Goal: Find contact information: Find contact information

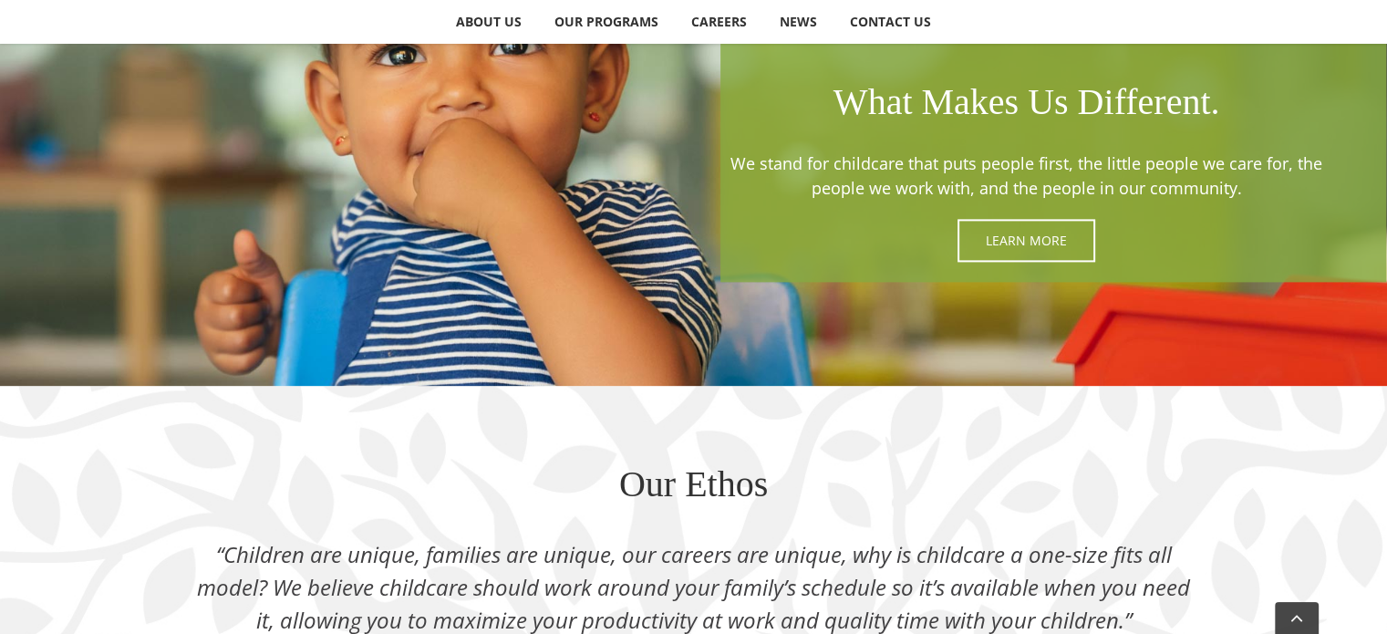
scroll to position [2423, 0]
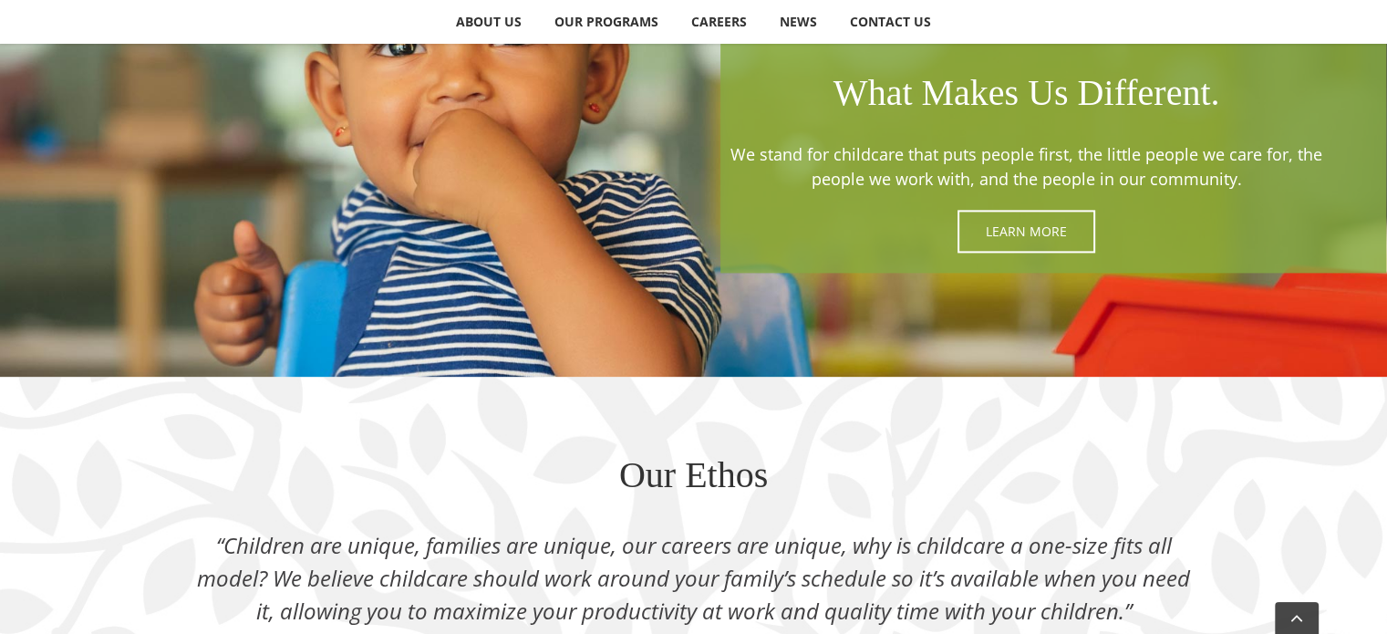
click at [1386, 436] on div "Our Ethos “Children are unique, families are unique, our careers are unique, wh…" at bounding box center [693, 557] width 1387 height 360
drag, startPoint x: 1386, startPoint y: 436, endPoint x: 1383, endPoint y: 486, distance: 50.2
click at [1383, 486] on div "Our Ethos “Children are unique, families are unique, our careers are unique, wh…" at bounding box center [693, 557] width 1387 height 360
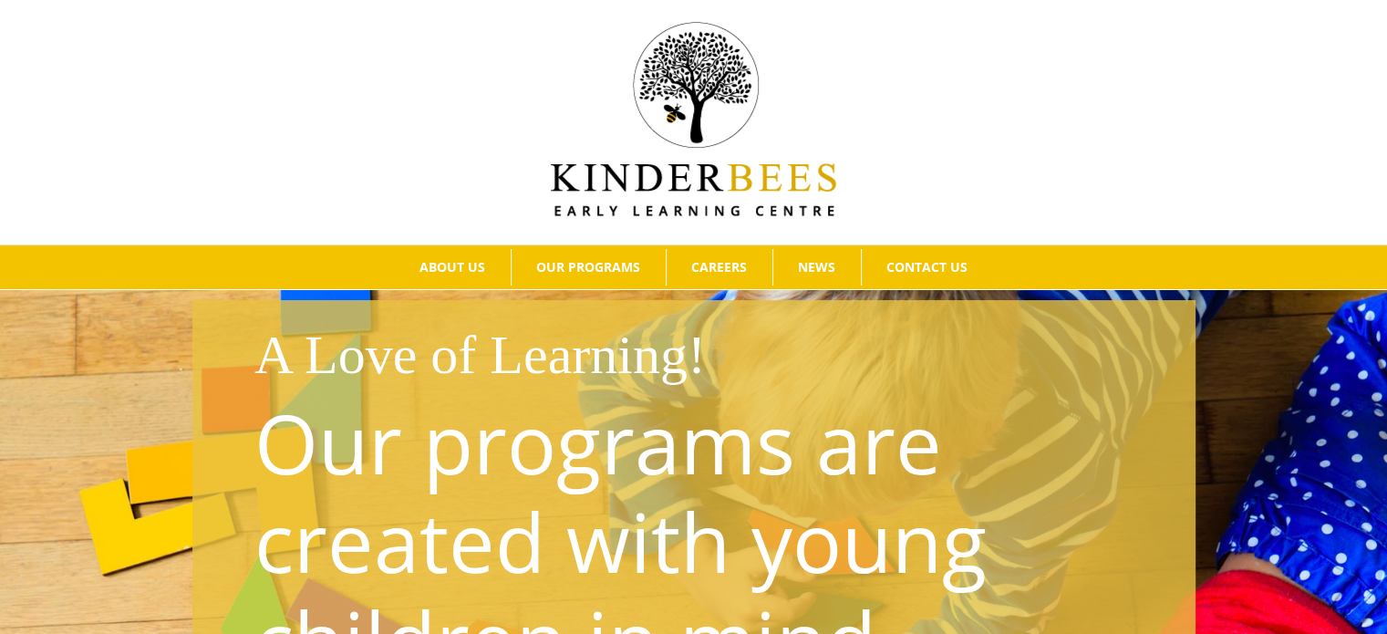
scroll to position [0, 0]
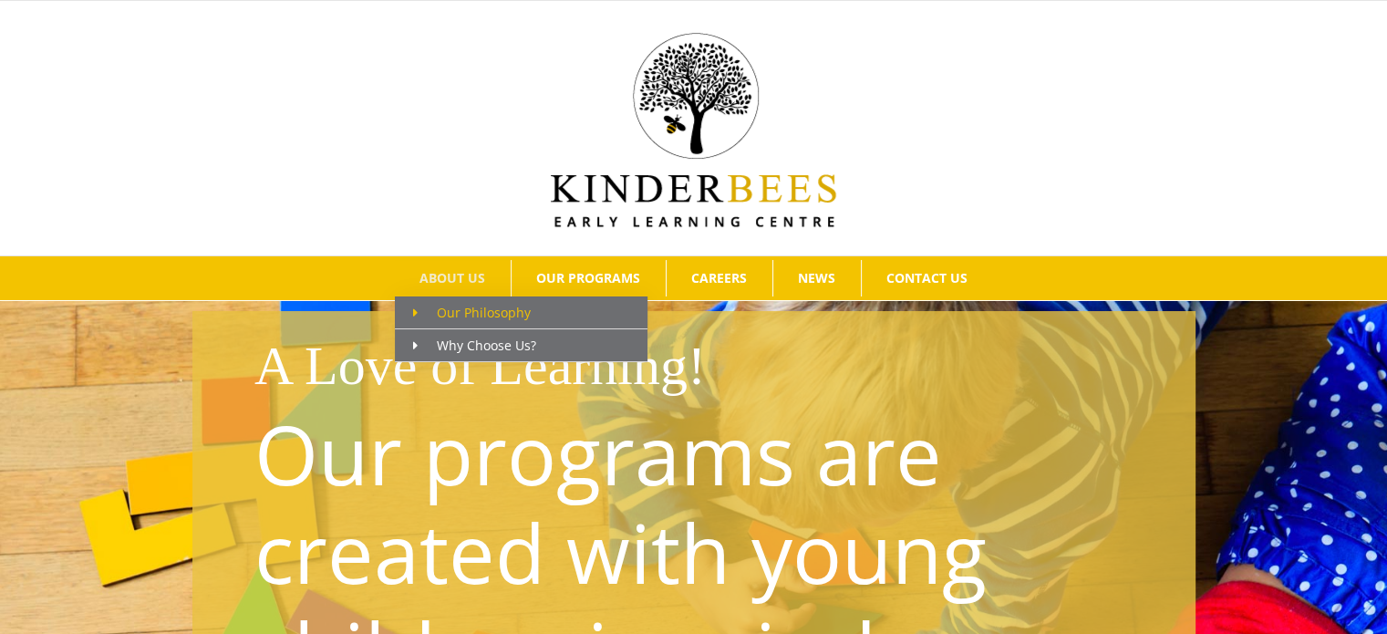
click at [469, 304] on span "Our Philosophy" at bounding box center [472, 312] width 118 height 17
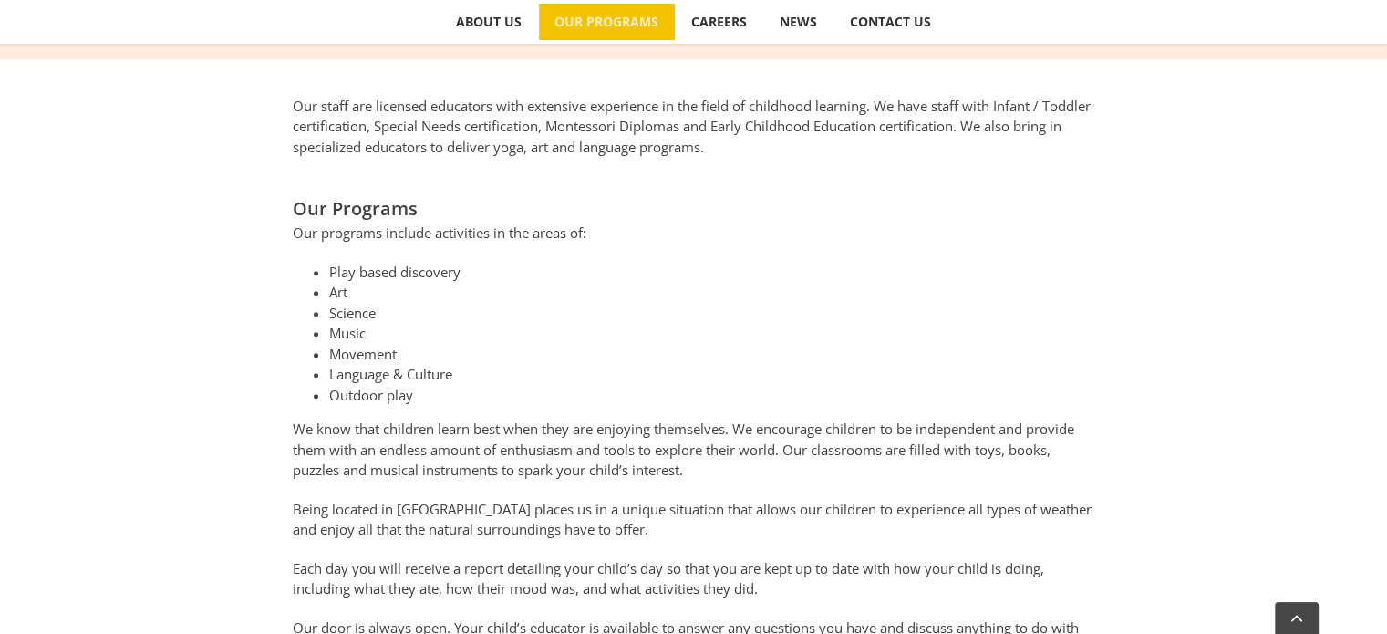
scroll to position [714, 0]
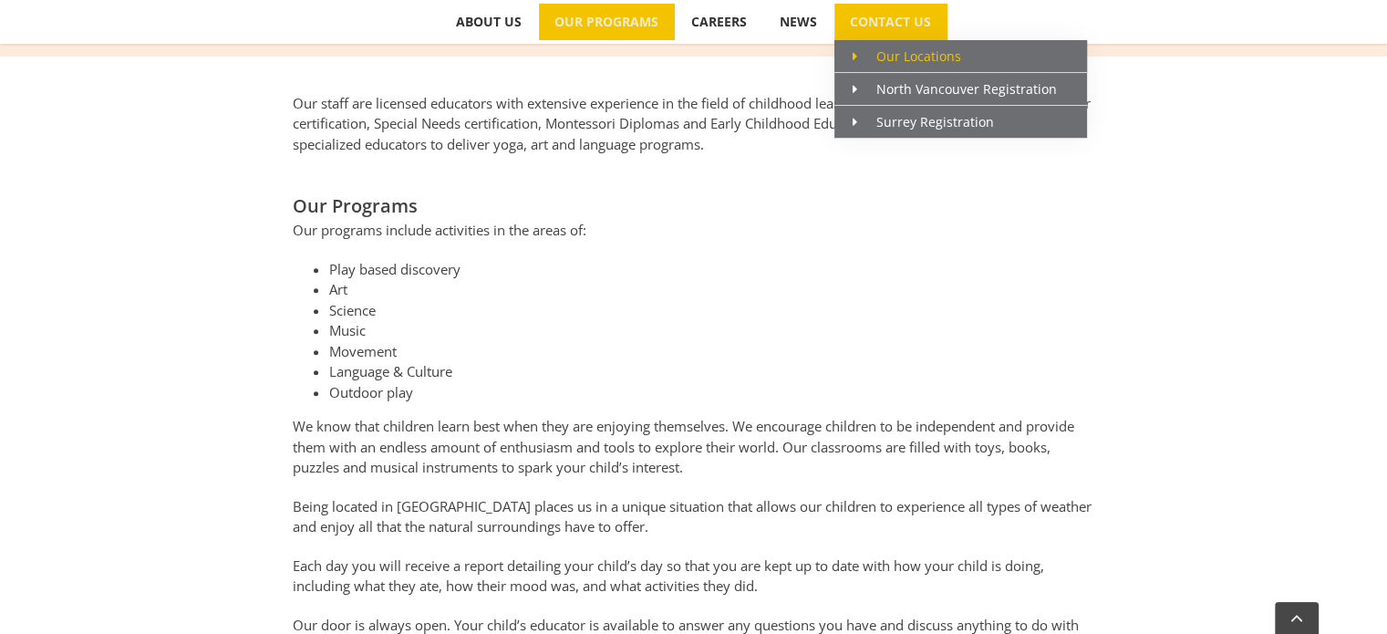
click at [896, 58] on span "Our Locations" at bounding box center [907, 55] width 109 height 17
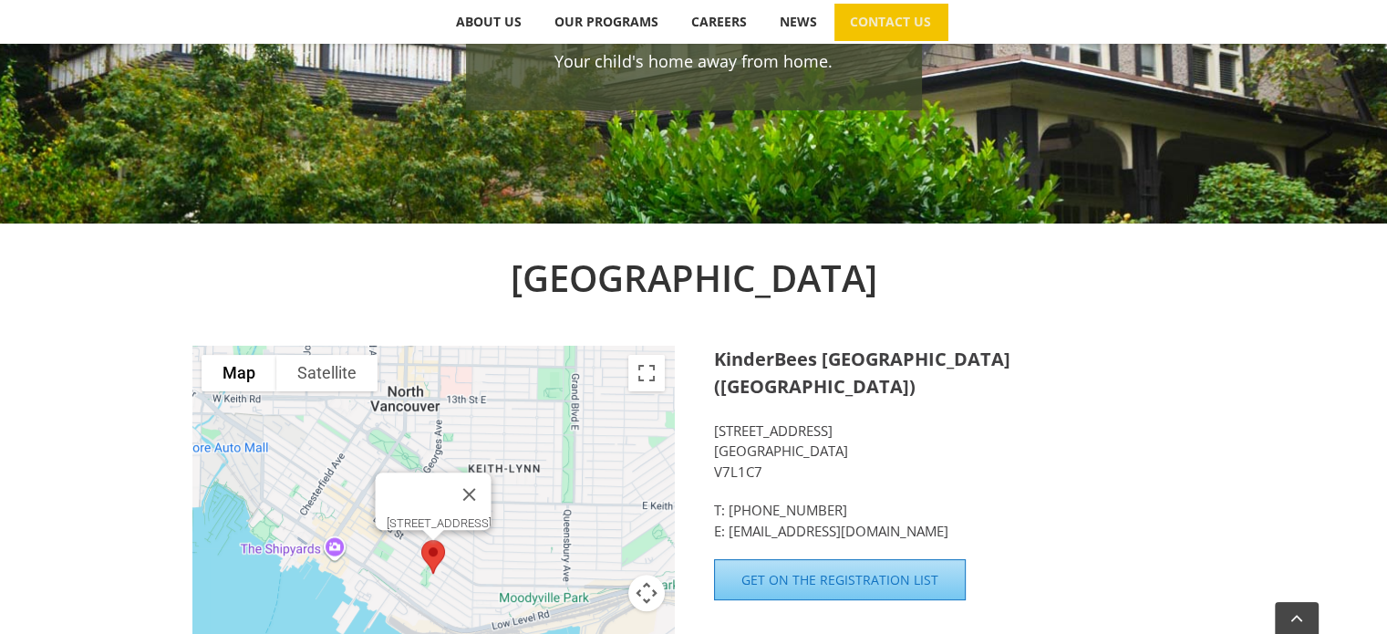
scroll to position [553, 0]
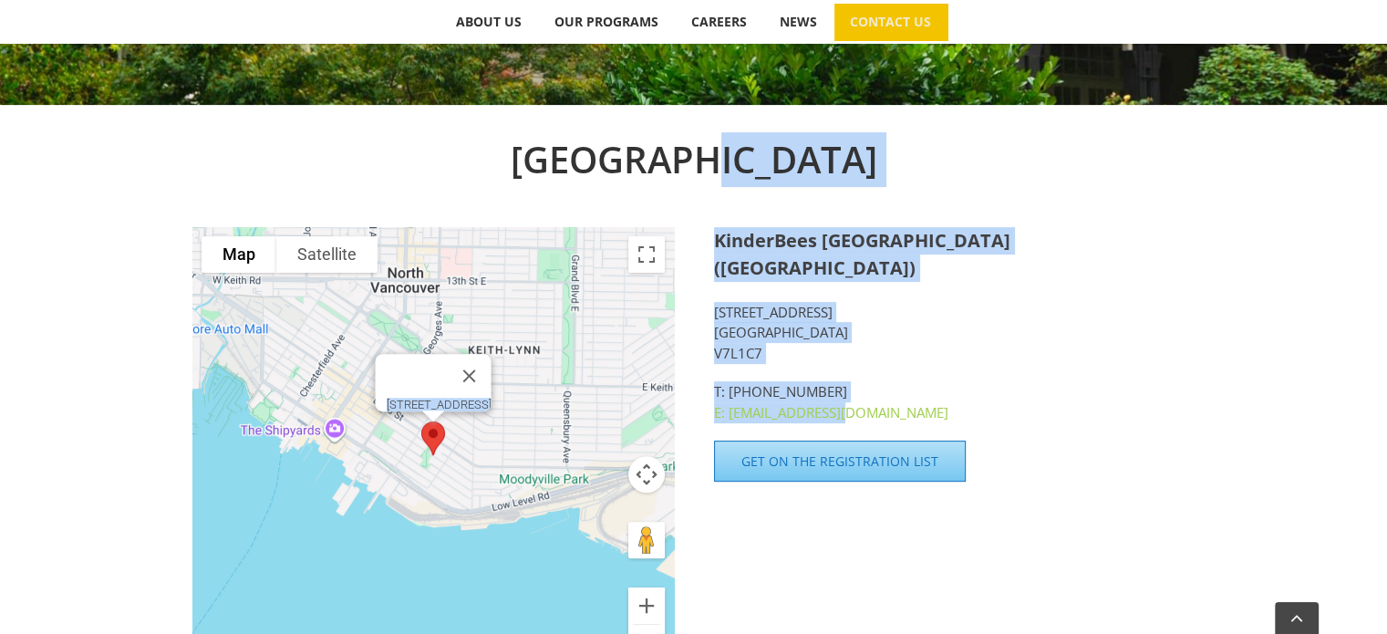
drag, startPoint x: 712, startPoint y: 243, endPoint x: 843, endPoint y: 382, distance: 190.3
click at [843, 382] on div "North Vancouver To navigate the map with touch gestures double-tap and hold you…" at bounding box center [693, 416] width 1003 height 569
click at [904, 381] on p "T: 604-317-2464 E: hello@kinderbees.ca" at bounding box center [954, 401] width 481 height 41
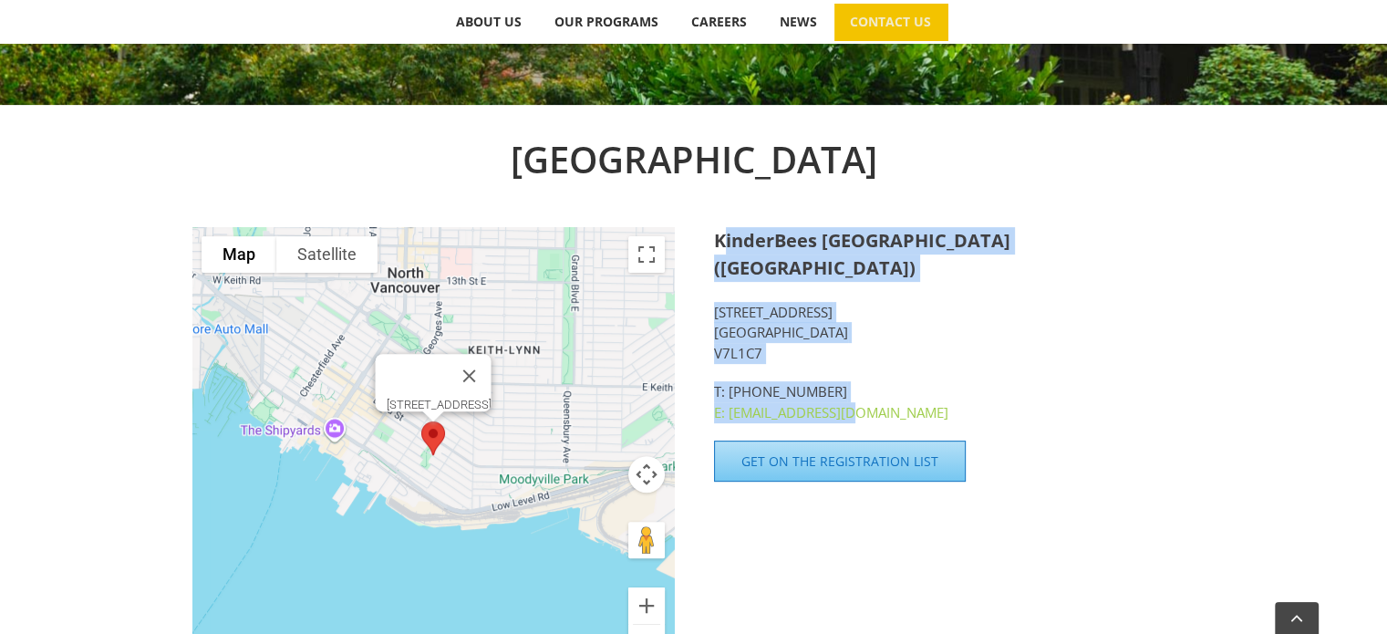
drag, startPoint x: 720, startPoint y: 242, endPoint x: 846, endPoint y: 378, distance: 185.9
click at [846, 378] on div "KinderBees Early Learning Centre (North Vancouver) 350 E 2nd Street North Vanco…" at bounding box center [954, 325] width 481 height 196
click at [733, 262] on div "KinderBees Early Learning Centre (North Vancouver) 350 E 2nd Street North Vanco…" at bounding box center [954, 325] width 481 height 196
drag, startPoint x: 715, startPoint y: 239, endPoint x: 871, endPoint y: 392, distance: 218.6
click at [871, 392] on div "KinderBees Early Learning Centre (North Vancouver) 350 E 2nd Street North Vanco…" at bounding box center [954, 325] width 481 height 196
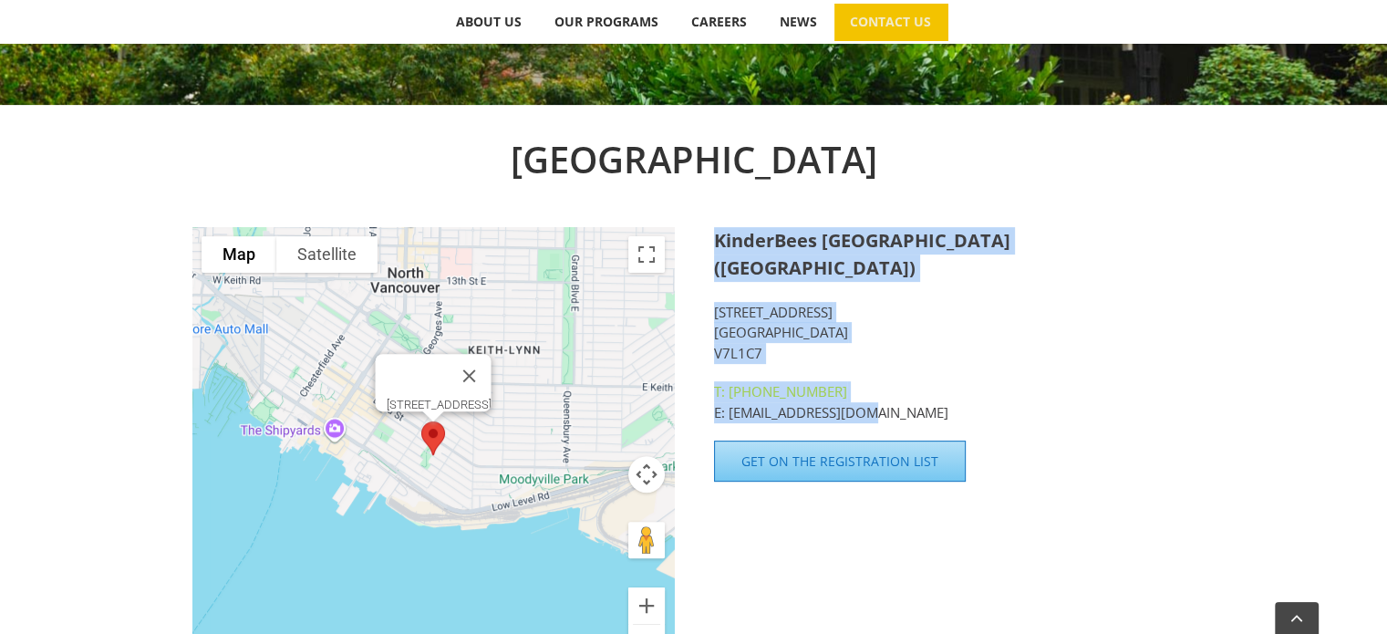
copy div "KinderBees Early Learning Centre (North Vancouver) 350 E 2nd Street North Vanco…"
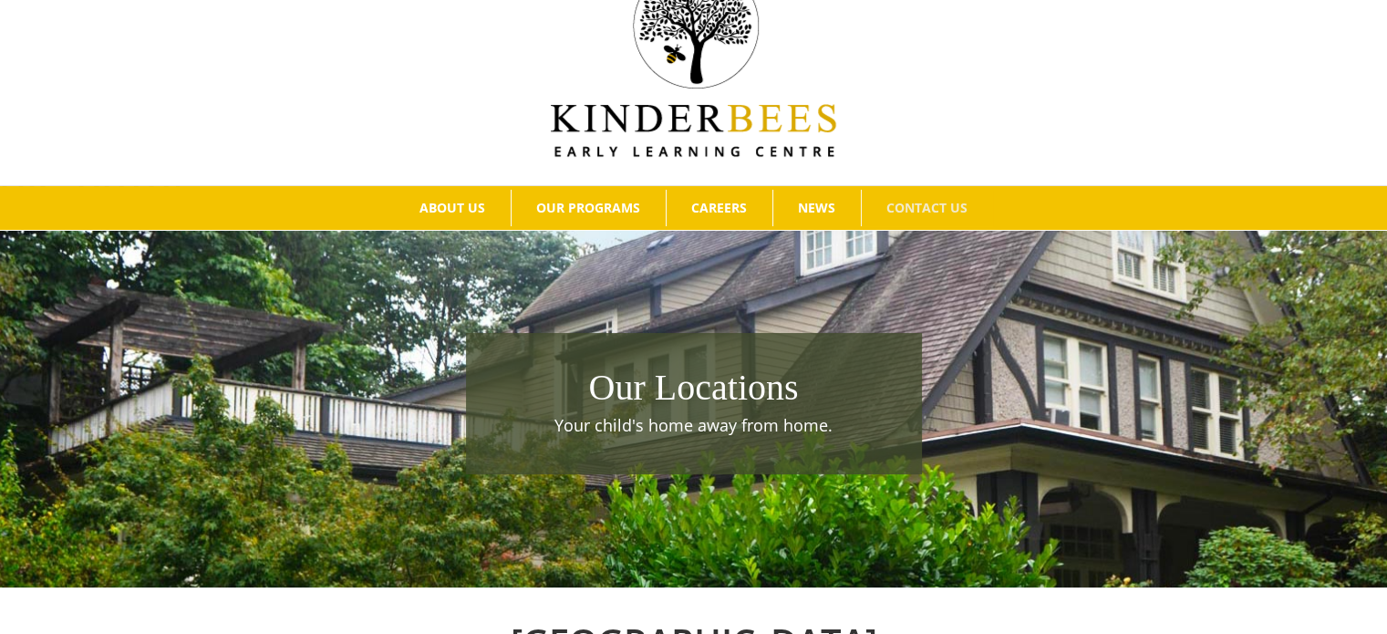
scroll to position [21, 0]
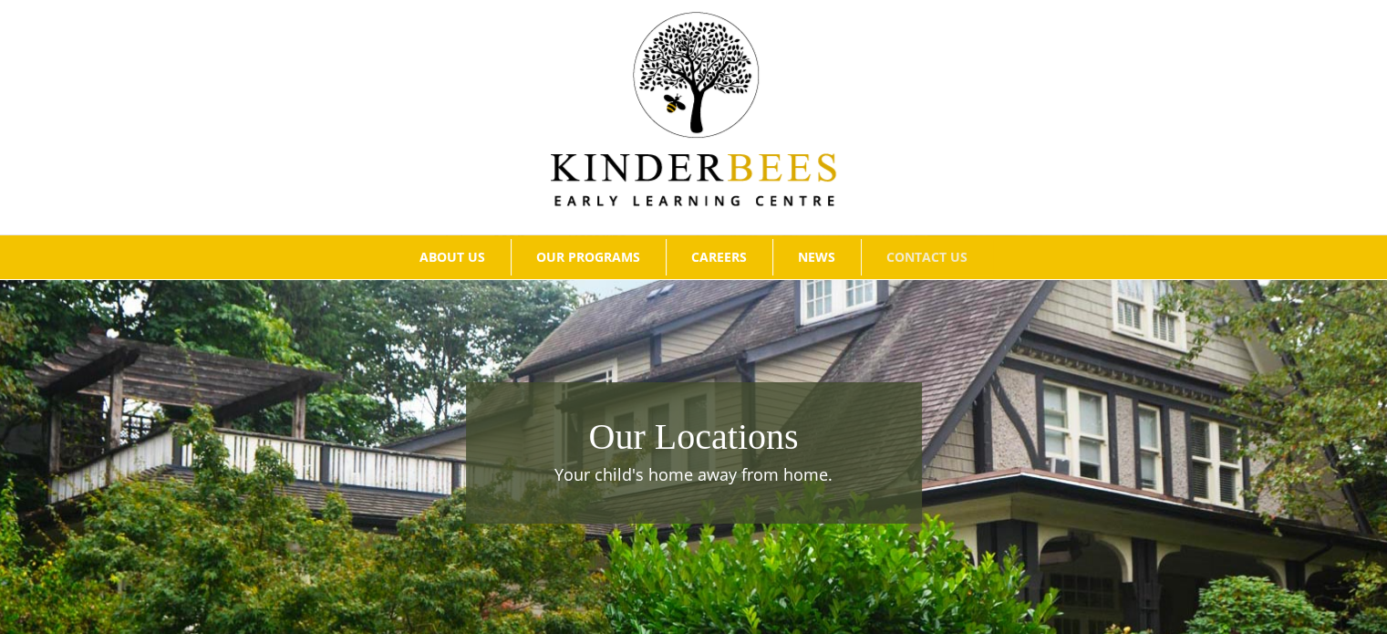
click at [726, 150] on img at bounding box center [693, 109] width 285 height 194
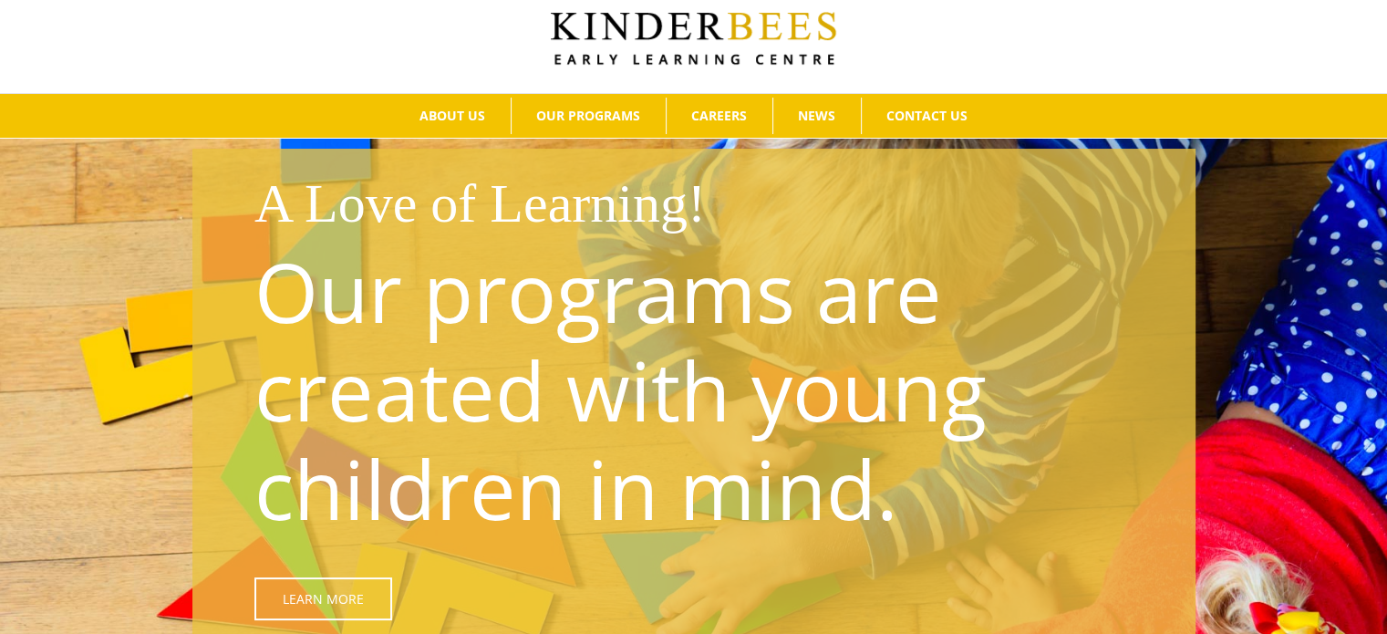
scroll to position [17, 0]
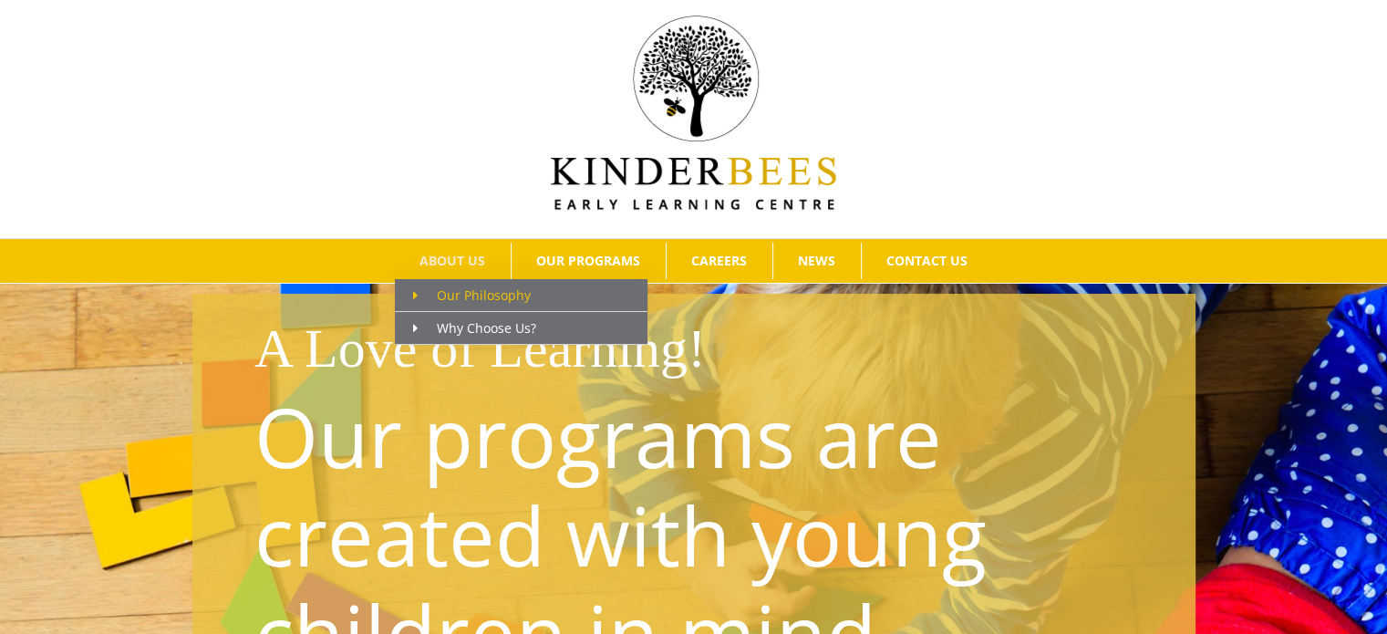
click at [477, 286] on span "Our Philosophy" at bounding box center [472, 294] width 118 height 17
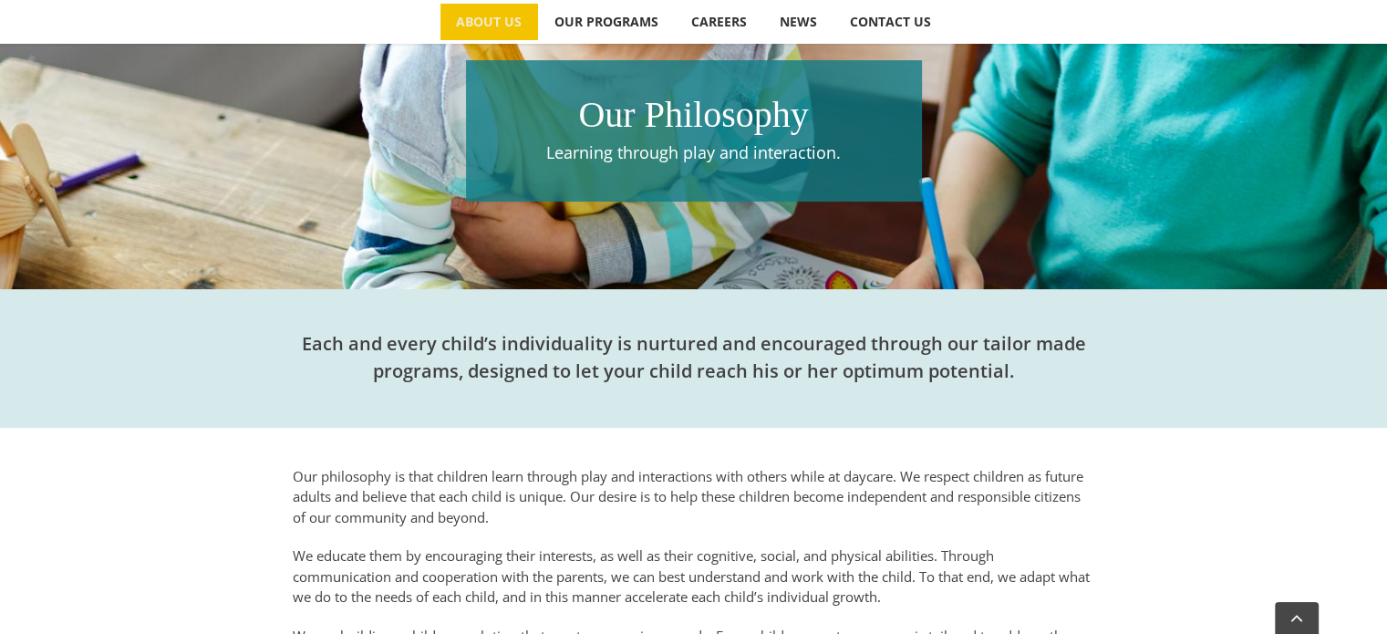
scroll to position [355, 0]
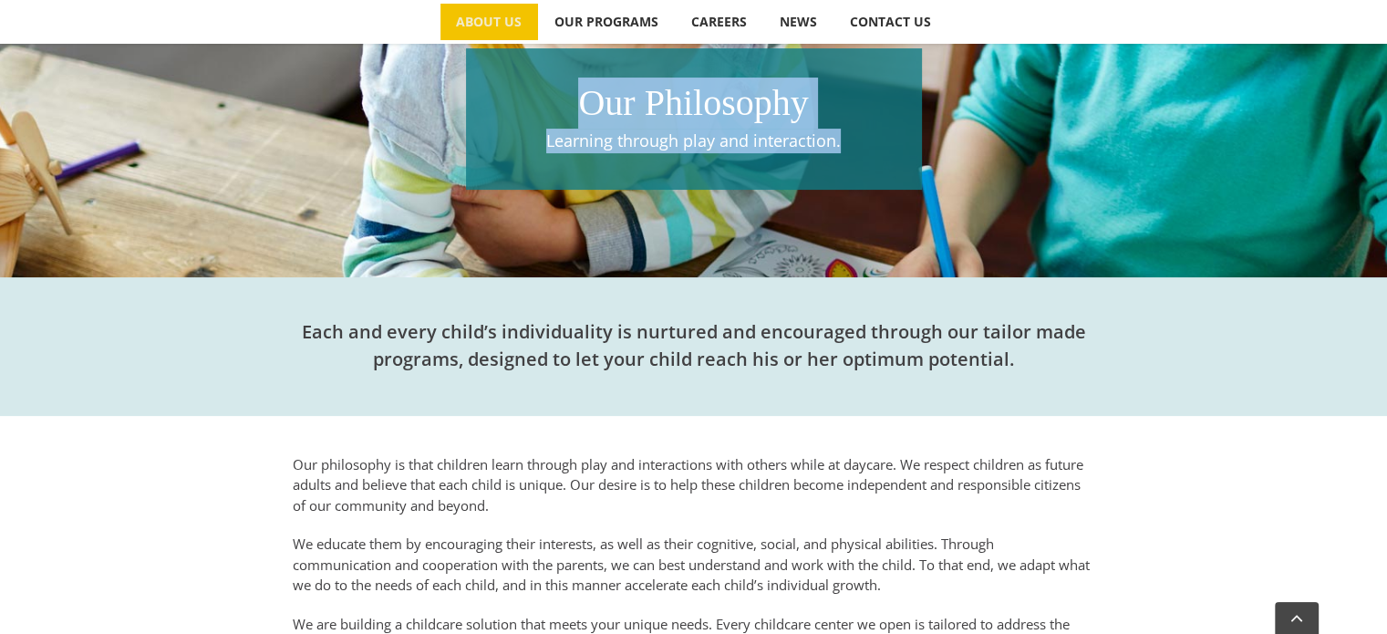
drag, startPoint x: 578, startPoint y: 98, endPoint x: 901, endPoint y: 151, distance: 327.3
click at [901, 151] on div "Our Philosophy Learning through play and interaction." at bounding box center [694, 118] width 456 height 141
copy div "Our Philosophy Learning through play and interaction."
